Goal: Check status: Check status

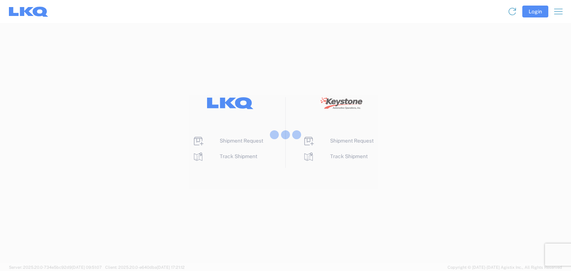
click at [534, 9] on div at bounding box center [285, 135] width 571 height 271
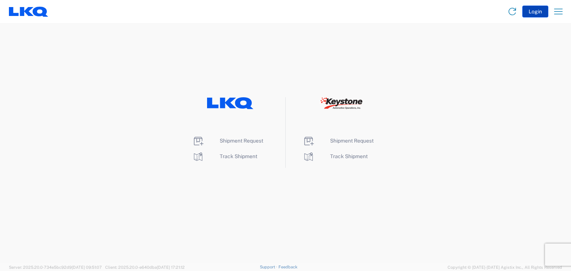
click at [532, 10] on button "Login" at bounding box center [535, 12] width 26 height 12
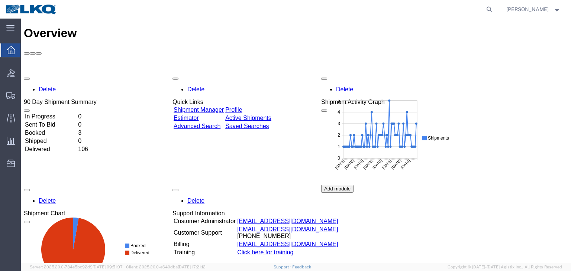
click at [51, 113] on td "In Progress" at bounding box center [51, 116] width 52 height 7
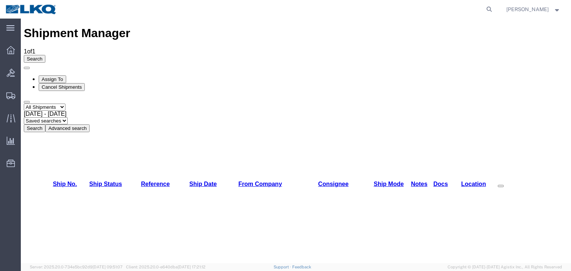
click at [67, 111] on b at bounding box center [67, 114] width 0 height 6
click at [45, 124] on button "Search" at bounding box center [35, 128] width 22 height 8
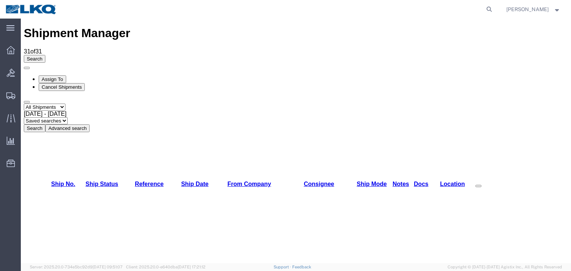
click at [270, 181] on link "From Company" at bounding box center [248, 184] width 43 height 6
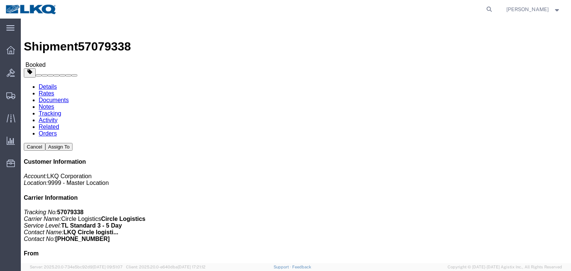
click link "Rates"
